Goal: Task Accomplishment & Management: Manage account settings

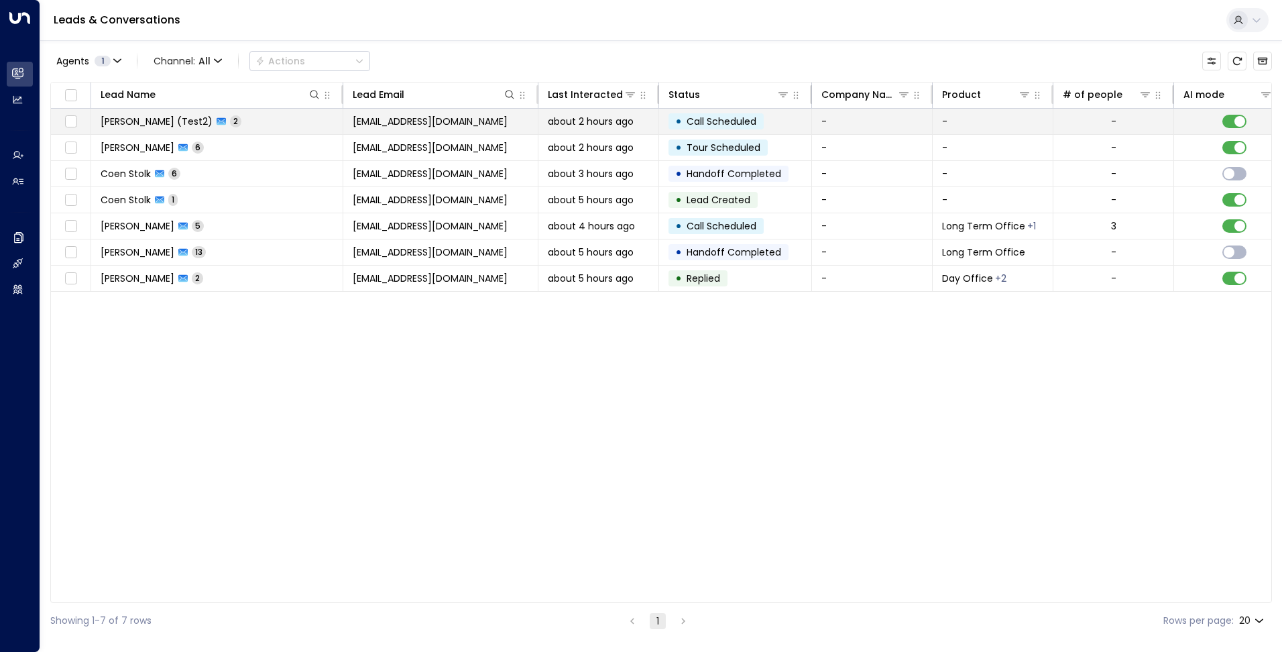
click at [247, 125] on td "Daniel (Test2) 2" at bounding box center [217, 121] width 252 height 25
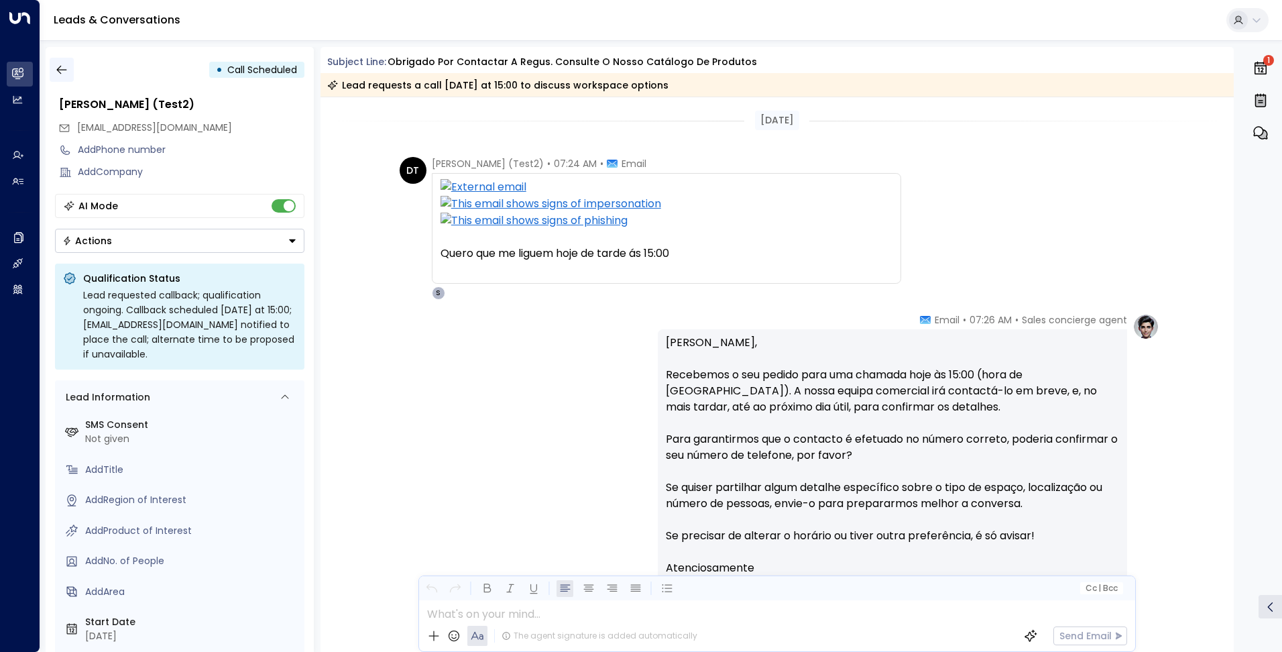
click at [62, 74] on icon "button" at bounding box center [61, 69] width 13 height 13
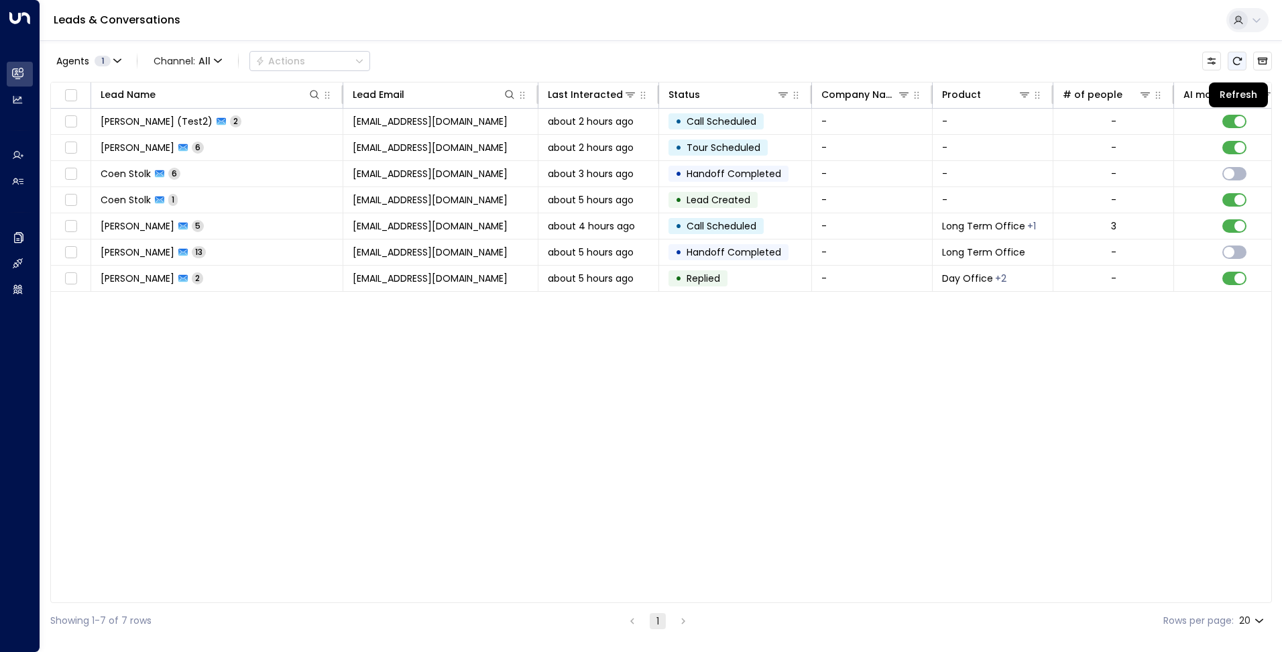
click at [1229, 64] on button "Refresh" at bounding box center [1236, 61] width 19 height 19
click at [1231, 64] on button "Refresh" at bounding box center [1236, 61] width 19 height 19
click at [1235, 64] on icon "Refresh" at bounding box center [1237, 61] width 9 height 8
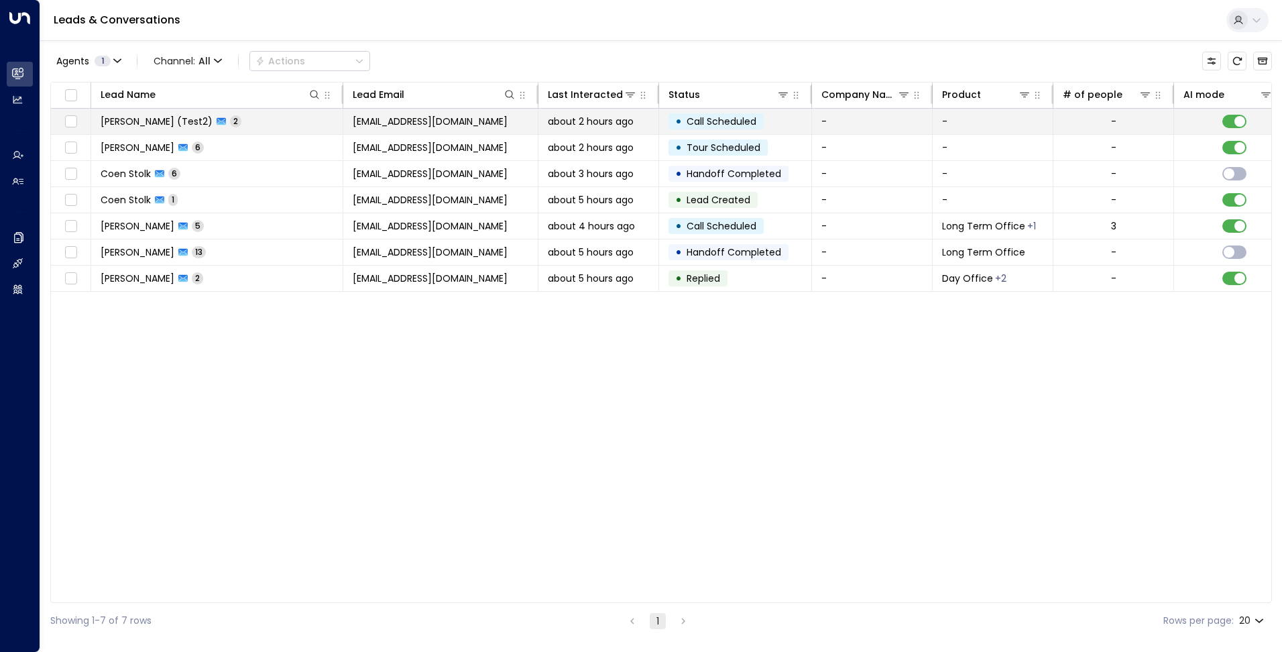
click at [430, 123] on span "[EMAIL_ADDRESS][DOMAIN_NAME]" at bounding box center [430, 121] width 155 height 13
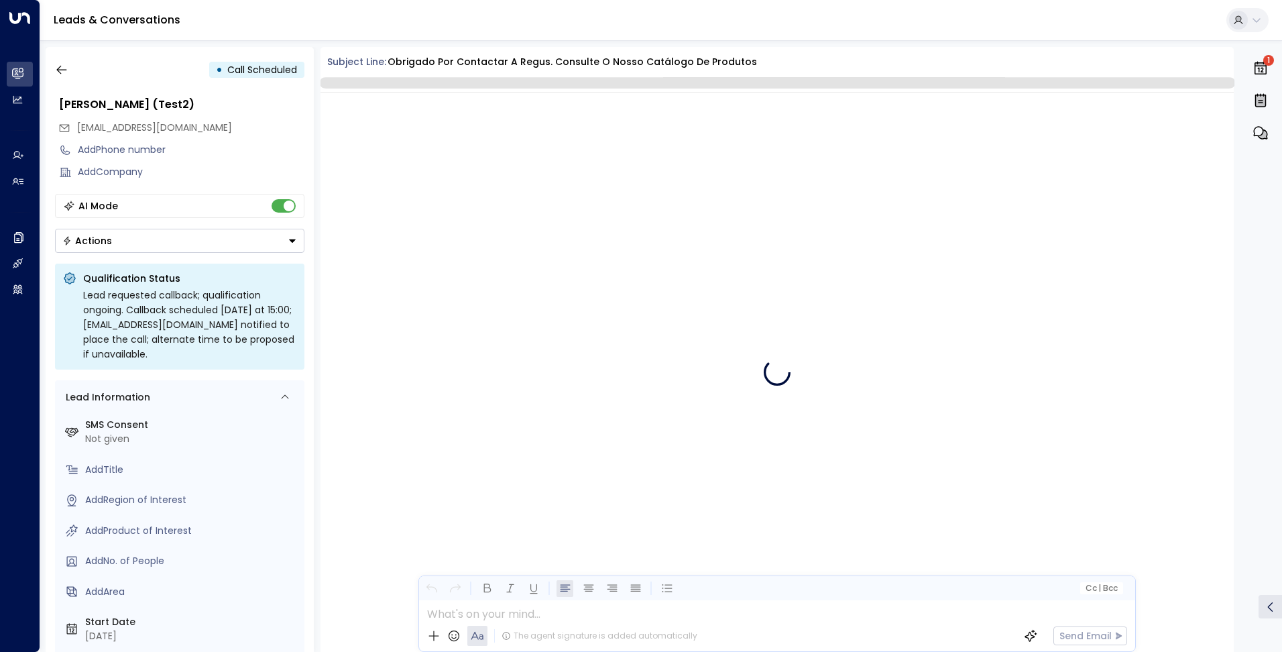
scroll to position [158, 0]
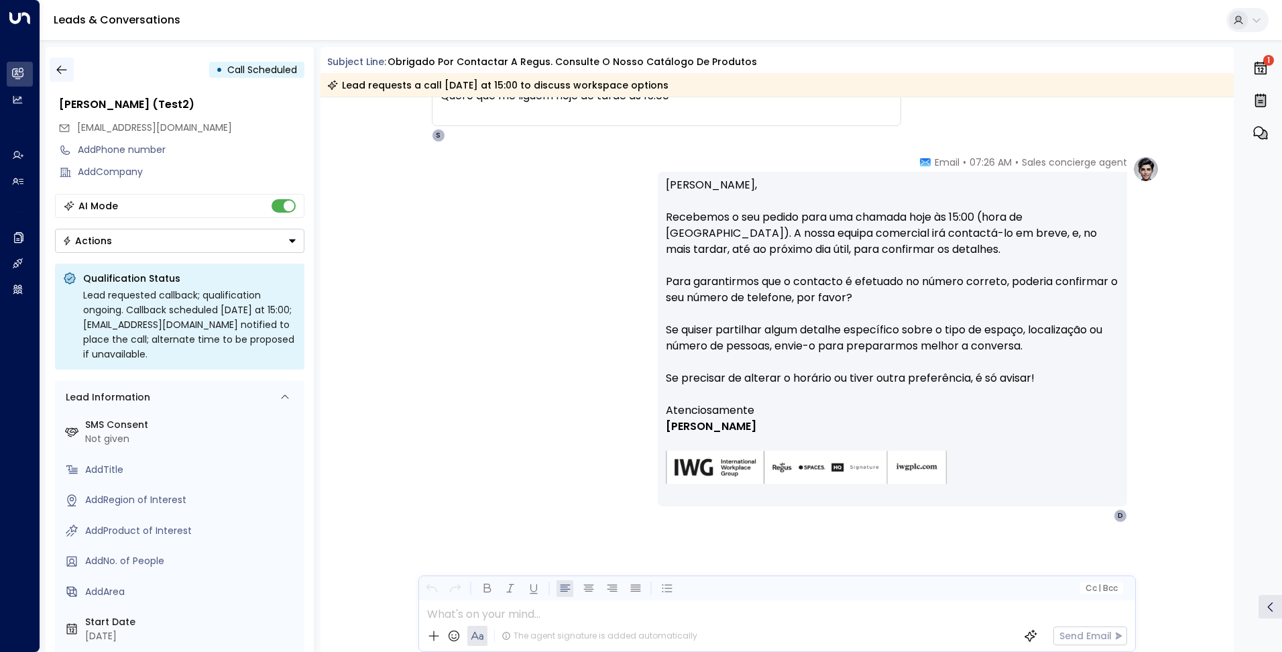
click at [58, 70] on icon "button" at bounding box center [61, 69] width 13 height 13
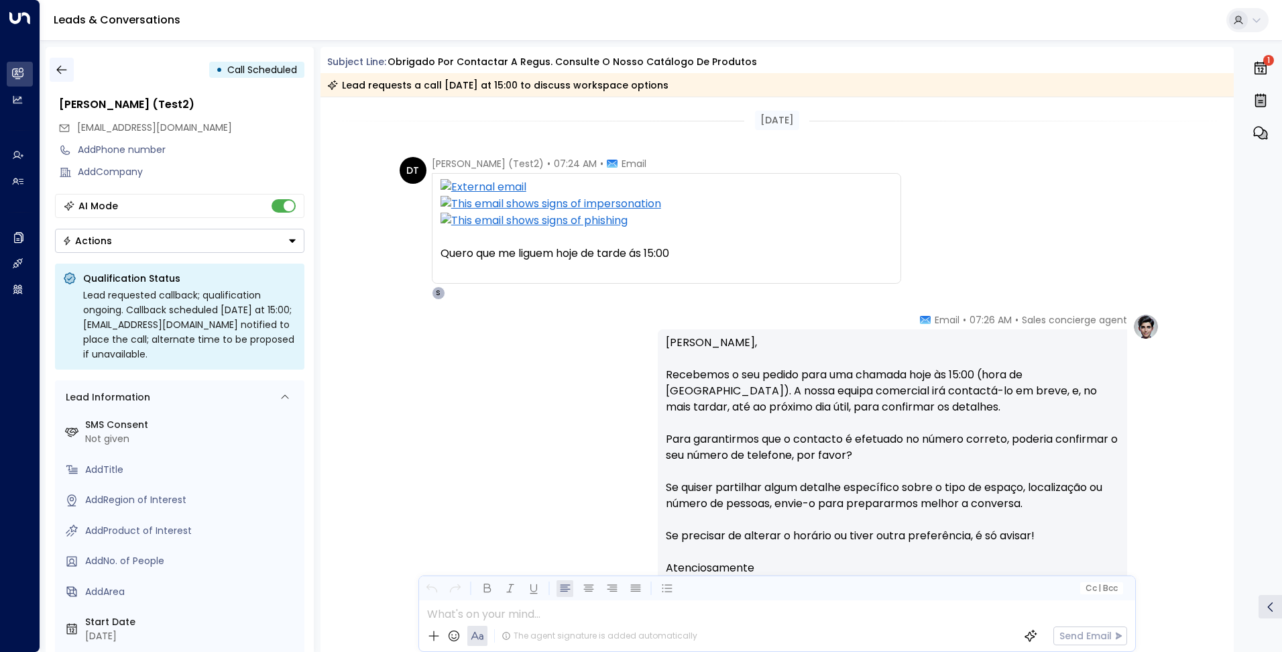
click at [64, 70] on icon "button" at bounding box center [61, 69] width 13 height 13
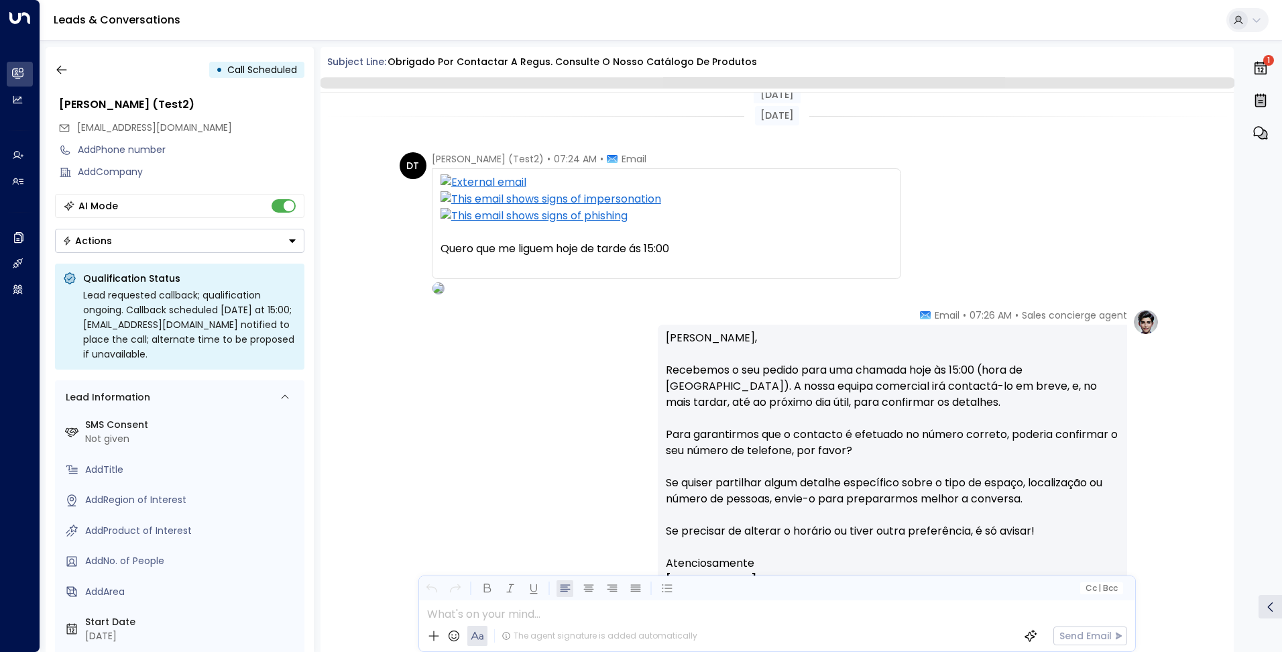
scroll to position [158, 0]
